Goal: Task Accomplishment & Management: Complete application form

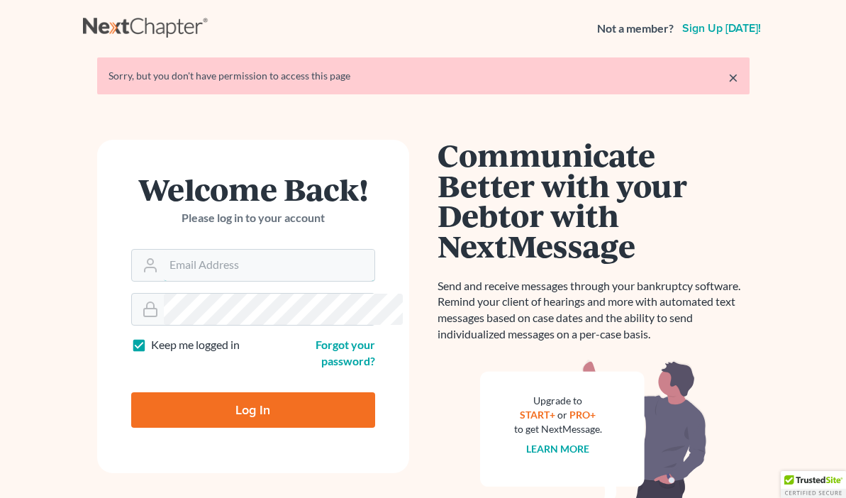
type input "[EMAIL_ADDRESS][DOMAIN_NAME]"
click at [209, 398] on input "Log In" at bounding box center [253, 409] width 244 height 35
type input "Thinking..."
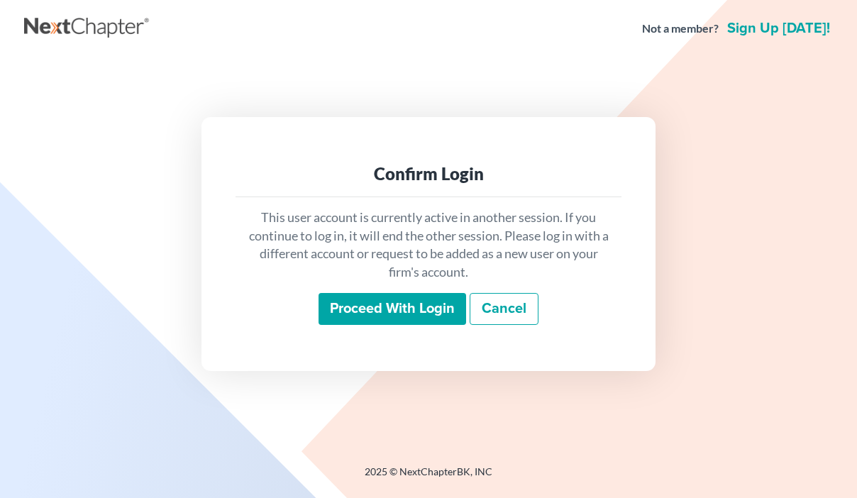
click at [403, 310] on input "Proceed with login" at bounding box center [391, 309] width 147 height 33
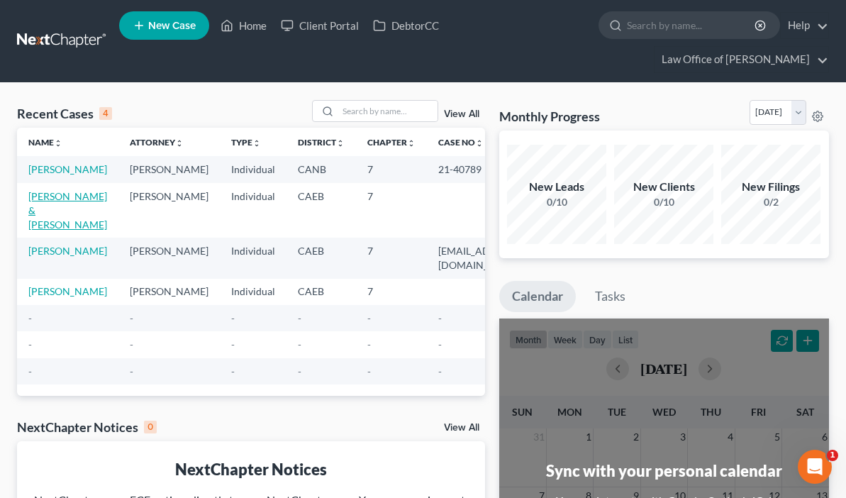
click at [46, 230] on link "[PERSON_NAME] & [PERSON_NAME]" at bounding box center [67, 210] width 79 height 40
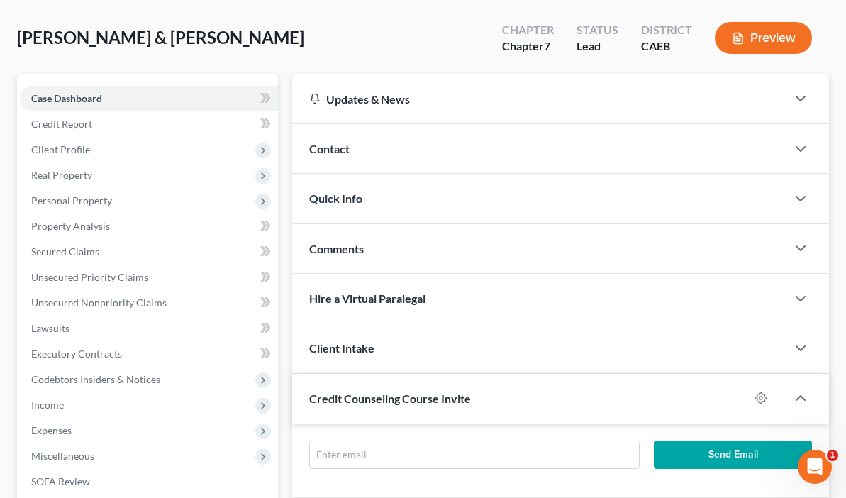
scroll to position [94, 0]
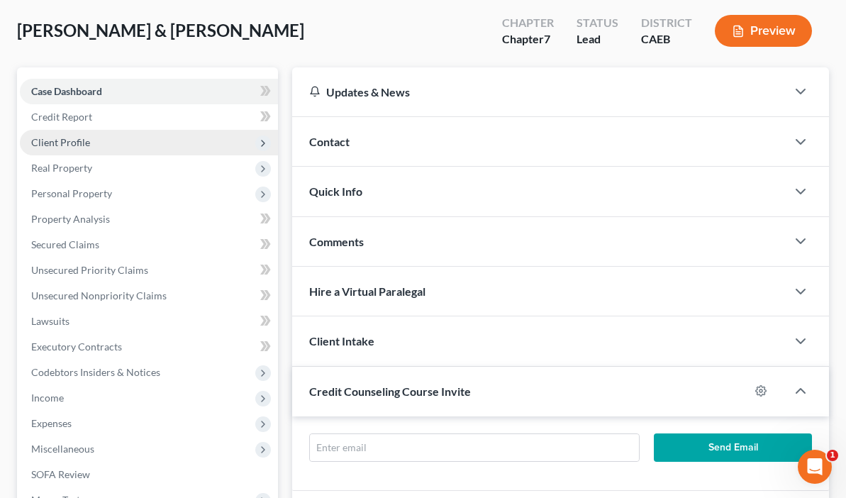
click at [47, 145] on span "Client Profile" at bounding box center [60, 142] width 59 height 12
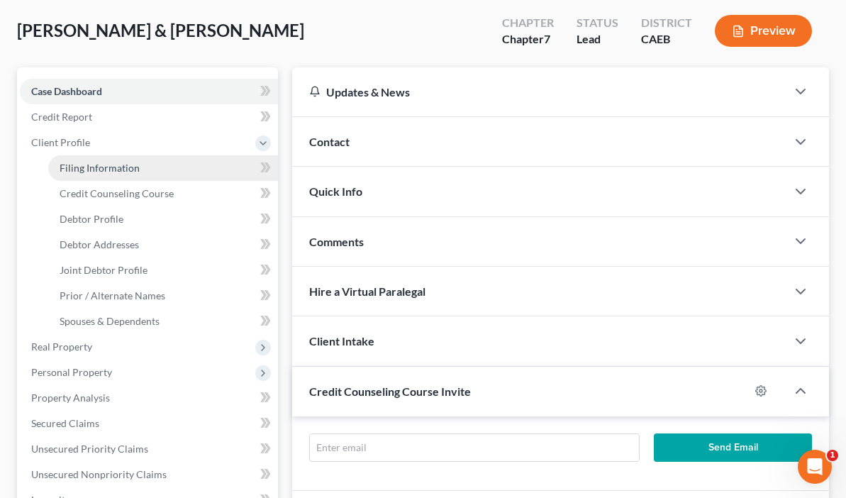
click at [94, 169] on span "Filing Information" at bounding box center [100, 168] width 80 height 12
select select "1"
select select "0"
select select "8"
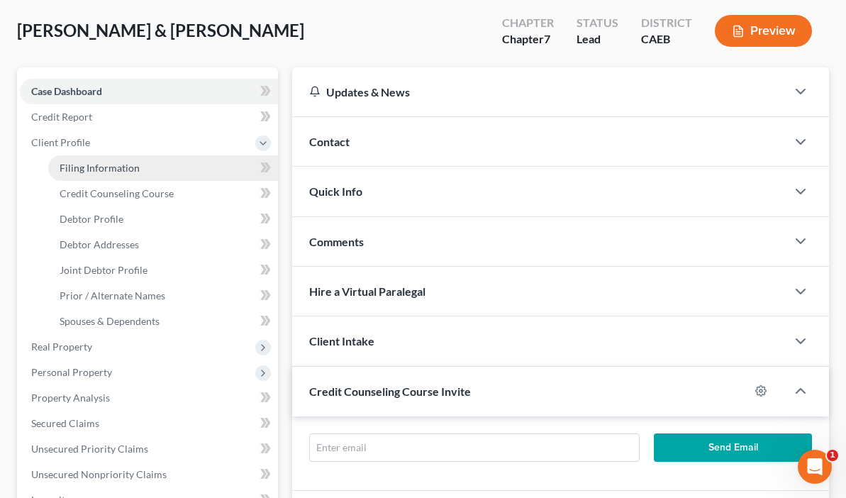
select select "4"
select select "1"
